Goal: Find specific page/section

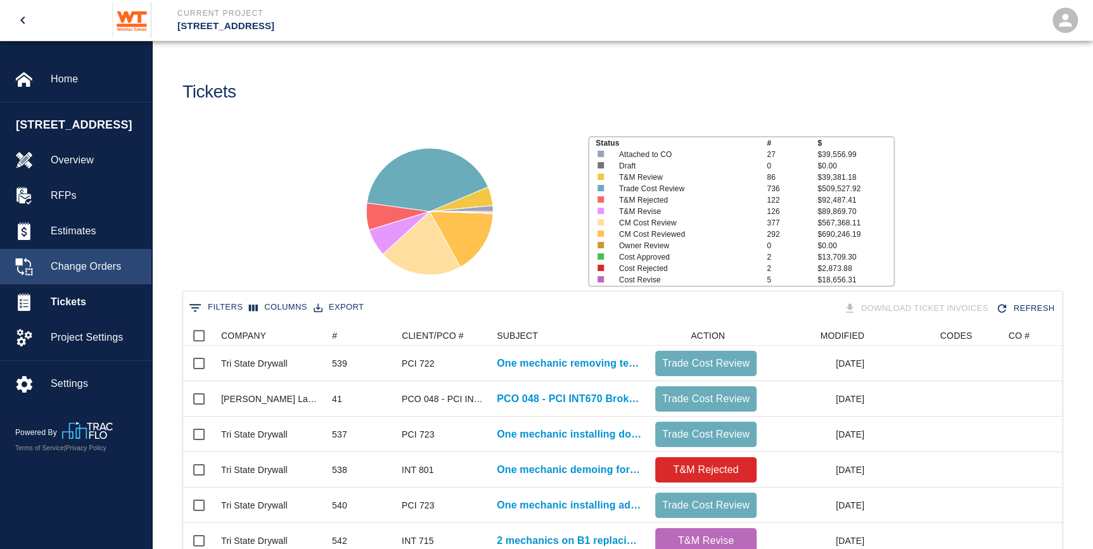
scroll to position [729, 870]
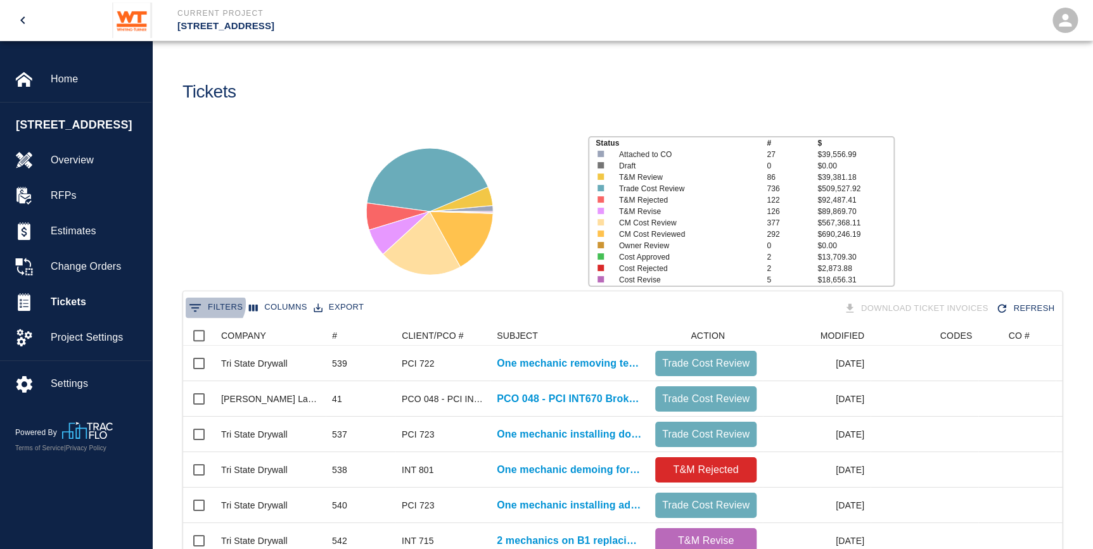
click at [213, 304] on button "0 Filters" at bounding box center [216, 308] width 60 height 20
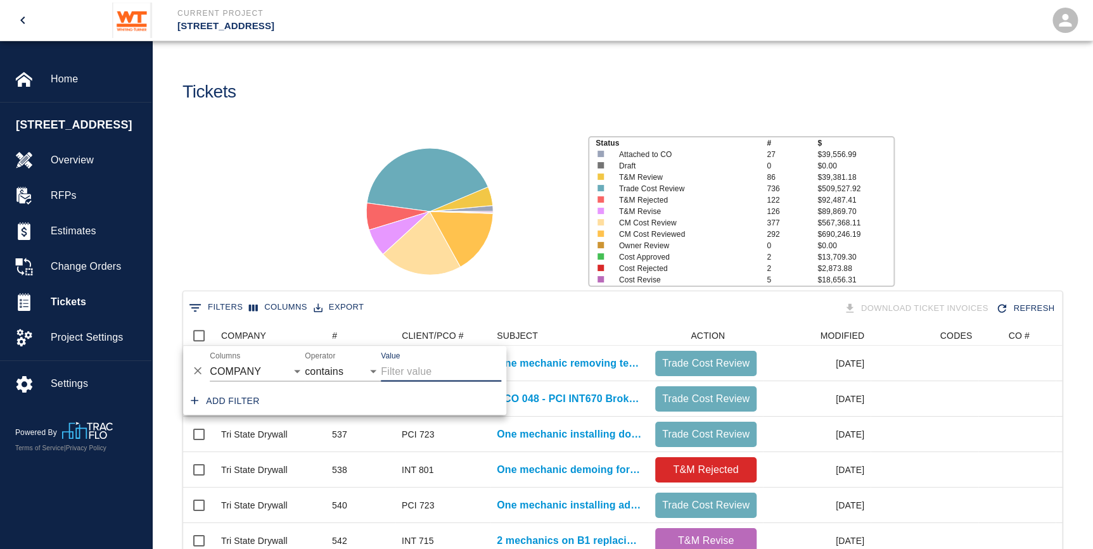
click at [409, 367] on input "Value" at bounding box center [441, 371] width 120 height 20
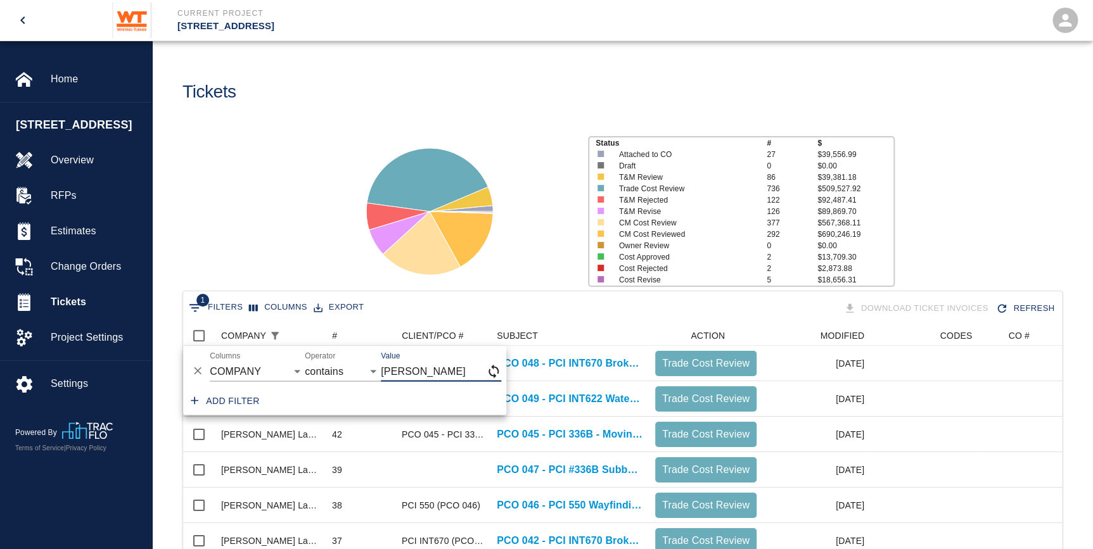
type input "[PERSON_NAME]"
click at [352, 368] on select "contains equals starts with ends with is empty is not empty is any of" at bounding box center [343, 371] width 76 height 20
click at [265, 373] on select "COMPANY ID # CLIENT/PCO # SUBJECT DESCRIPTION ACTION WORK MODIFIED CREATED CODE…" at bounding box center [257, 371] width 95 height 20
click at [504, 200] on icon at bounding box center [429, 211] width 158 height 158
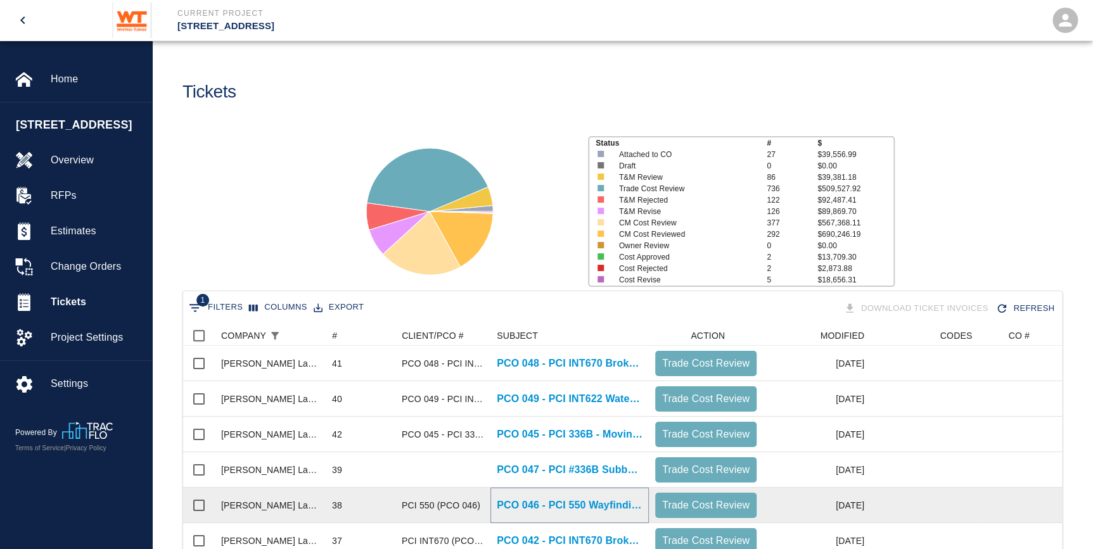
click at [593, 507] on p "PCO 046 - PCI 550 Wayfinding Sign Pavers" at bounding box center [570, 505] width 146 height 15
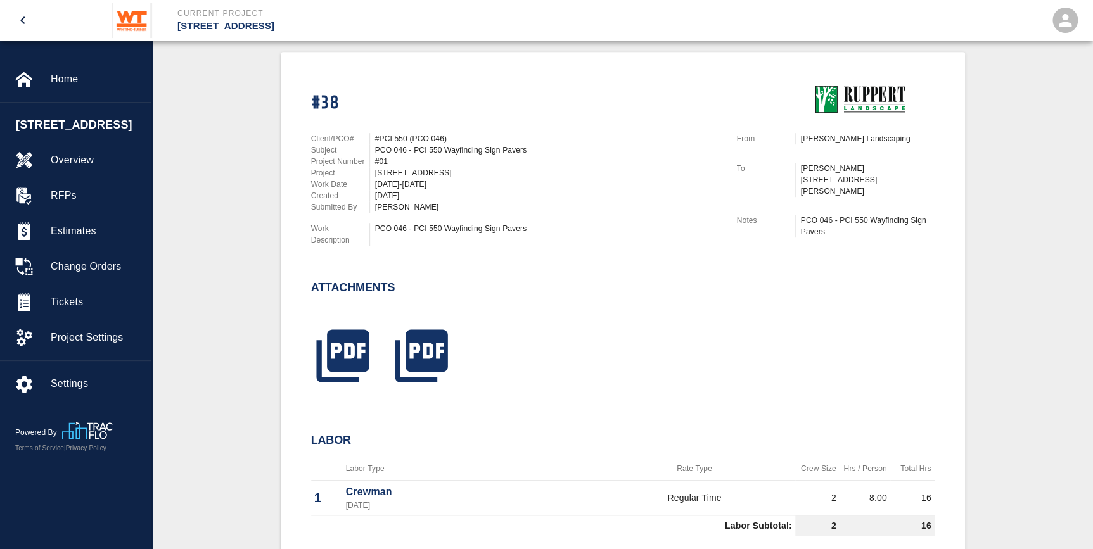
scroll to position [288, 0]
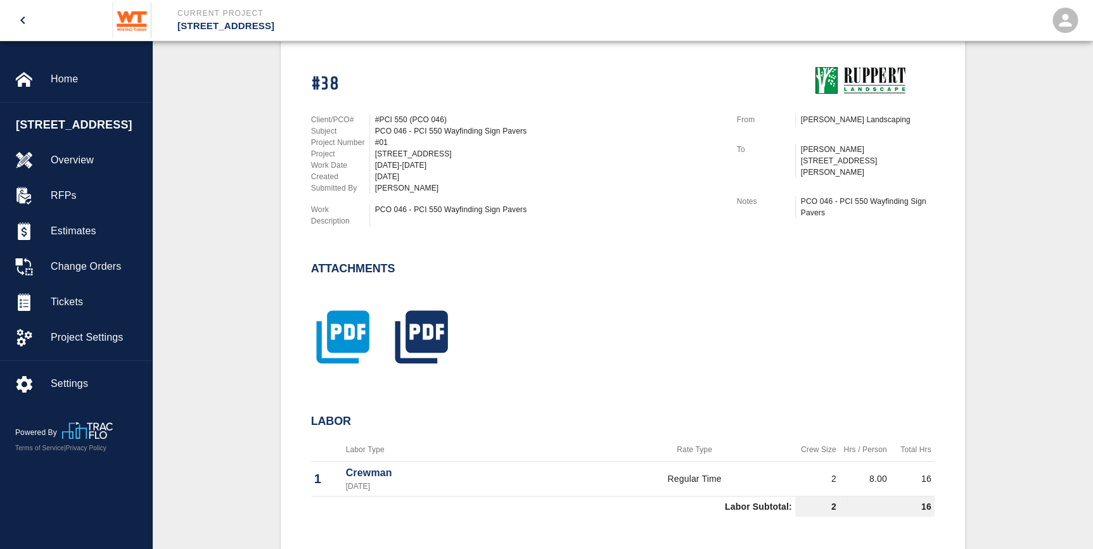
click at [345, 323] on icon "button" at bounding box center [342, 336] width 63 height 63
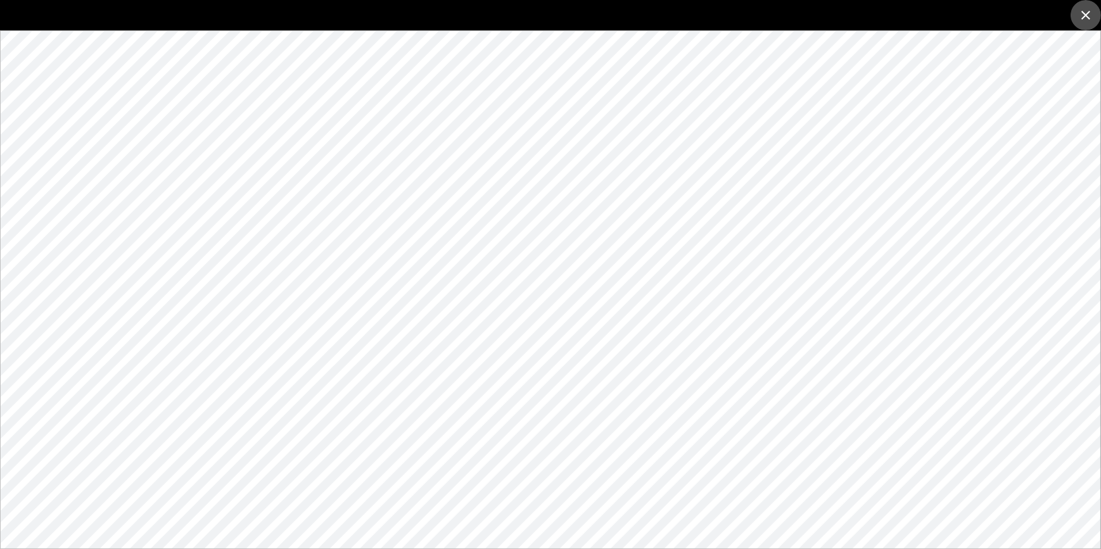
click at [1088, 14] on icon "close" at bounding box center [1085, 15] width 15 height 15
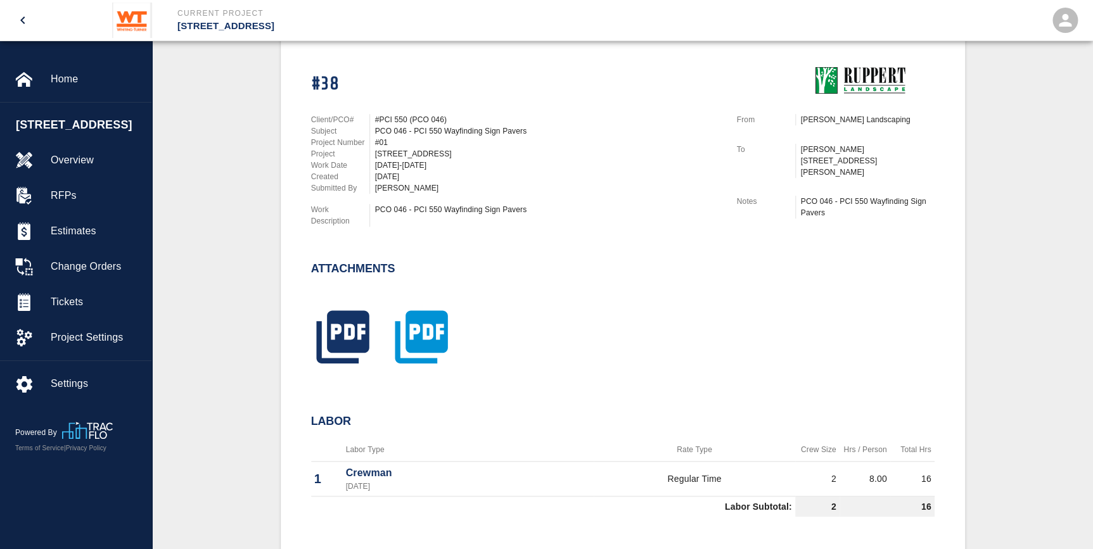
click at [405, 333] on icon "button" at bounding box center [421, 336] width 53 height 53
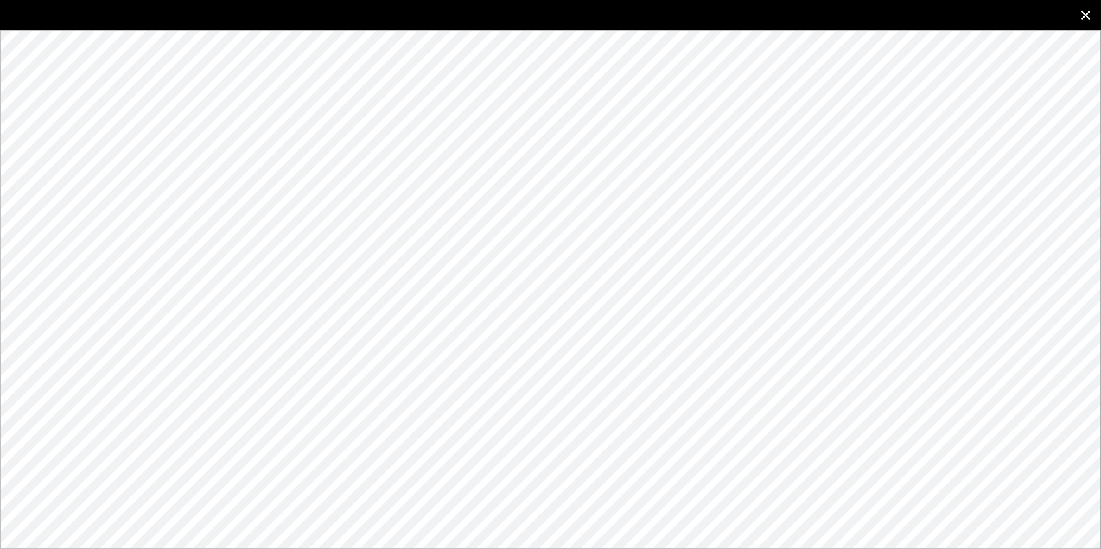
click at [1080, 18] on icon "close" at bounding box center [1085, 15] width 15 height 15
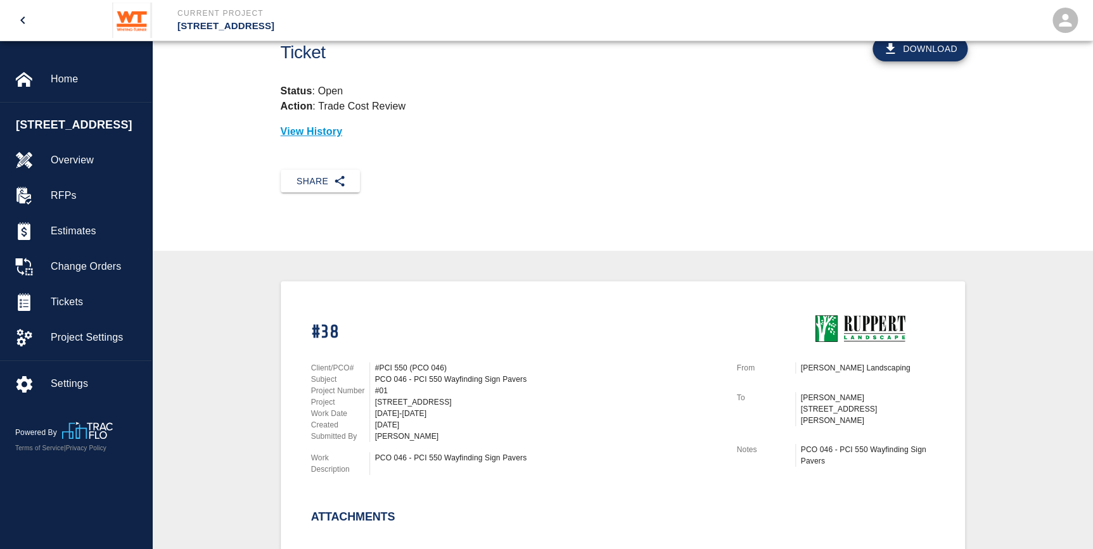
scroll to position [0, 0]
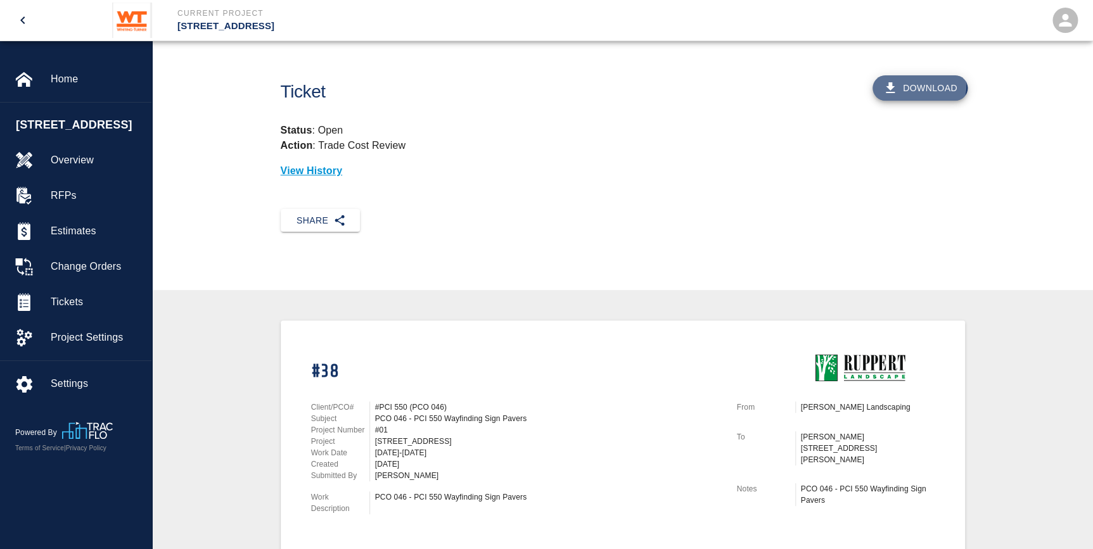
click at [910, 84] on button "Download" at bounding box center [919, 87] width 95 height 25
